Goal: Transaction & Acquisition: Purchase product/service

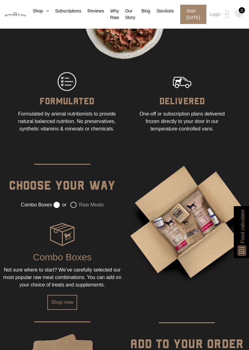
scroll to position [512, 0]
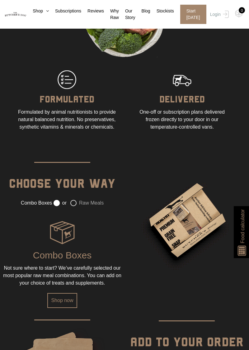
click at [62, 308] on link "Shop now" at bounding box center [62, 300] width 30 height 15
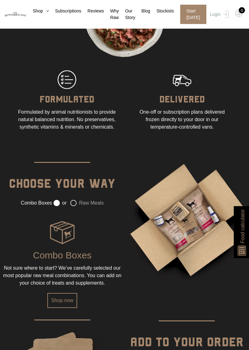
scroll to position [538, 0]
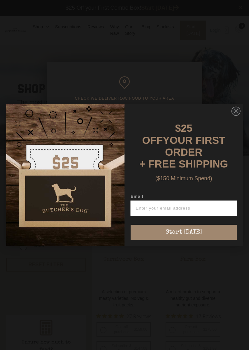
click at [177, 202] on input "Email" at bounding box center [184, 207] width 106 height 15
type input "alanbosher64@gmail.com"
click at [192, 225] on button "Start [DATE]" at bounding box center [184, 232] width 106 height 15
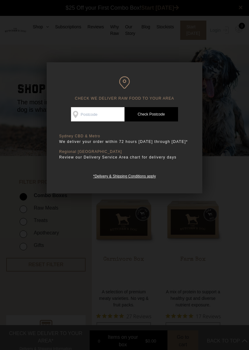
click at [99, 113] on input "Check Availability At" at bounding box center [98, 114] width 54 height 14
type input "2018"
click at [141, 108] on link "Check Postcode" at bounding box center [151, 114] width 54 height 14
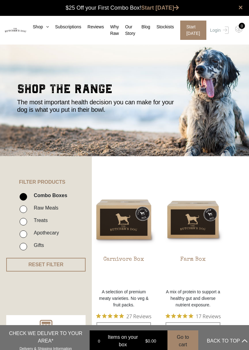
click at [25, 194] on input "Combo Boxes" at bounding box center [23, 196] width 7 height 7
checkbox input "false"
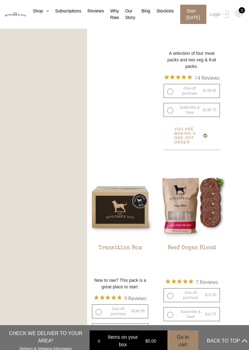
scroll to position [916, 0]
